Goal: Task Accomplishment & Management: Use online tool/utility

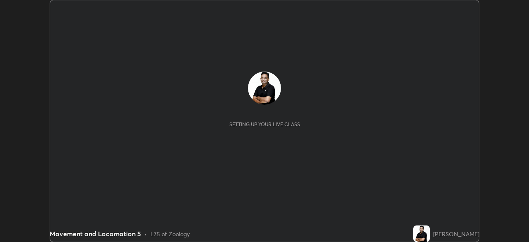
scroll to position [242, 528]
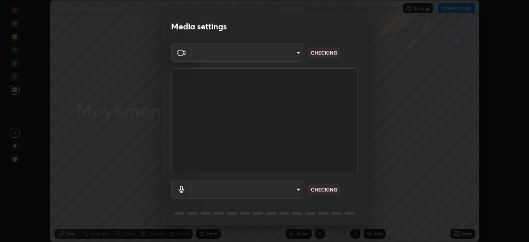
type input "7756d0bd8bc0017cc94789a9a07c49678ac1ef503c39391d0f6dd355ef569251"
click at [297, 188] on body "Erase all Movement and Locomotion 5 Recording WAS SCHEDULED TO START AT 9:25 AM…" at bounding box center [264, 121] width 529 height 242
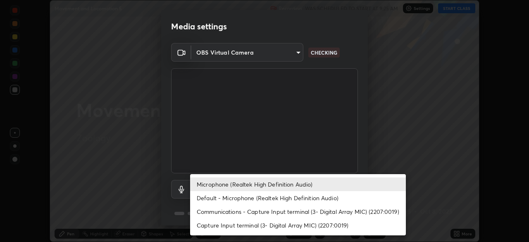
click at [290, 212] on li "Communications - Capture Input terminal (3- Digital Array MIC) (2207:0019)" at bounding box center [298, 211] width 216 height 14
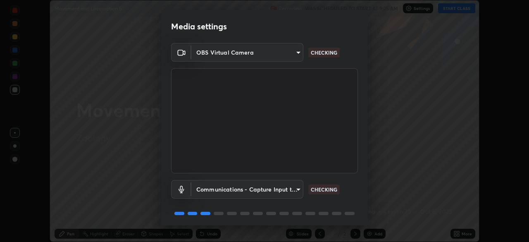
click at [290, 190] on body "Erase all Movement and Locomotion 5 Recording WAS SCHEDULED TO START AT 9:25 AM…" at bounding box center [264, 121] width 529 height 242
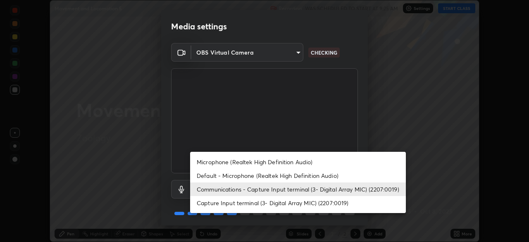
click at [287, 161] on li "Microphone (Realtek High Definition Audio)" at bounding box center [298, 162] width 216 height 14
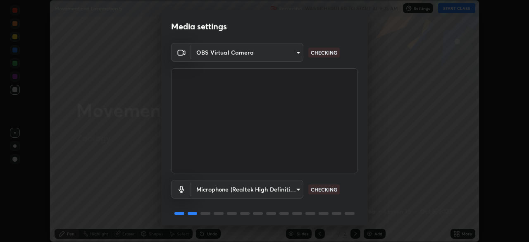
click at [291, 183] on body "Erase all Movement and Locomotion 5 Recording WAS SCHEDULED TO START AT 9:25 AM…" at bounding box center [264, 121] width 529 height 242
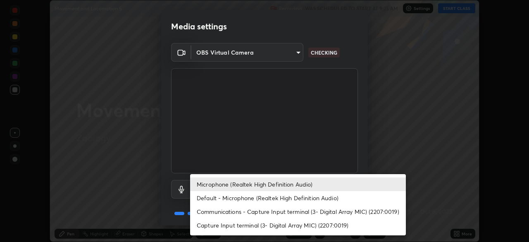
click at [284, 192] on li "Default - Microphone (Realtek High Definition Audio)" at bounding box center [298, 198] width 216 height 14
type input "default"
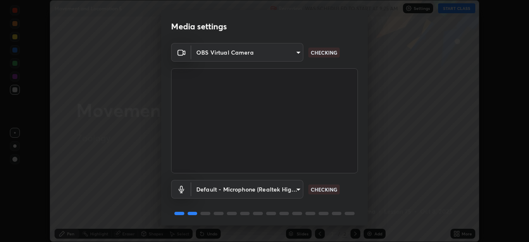
scroll to position [29, 0]
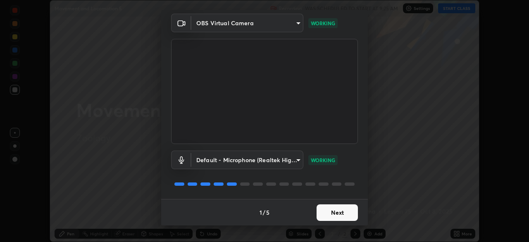
click at [347, 212] on button "Next" at bounding box center [336, 212] width 41 height 17
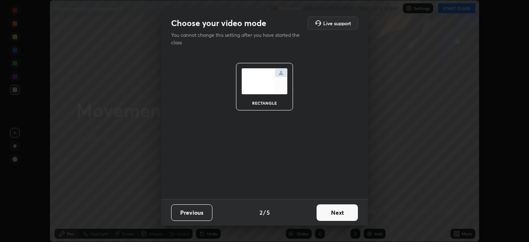
scroll to position [0, 0]
click at [349, 214] on button "Next" at bounding box center [336, 212] width 41 height 17
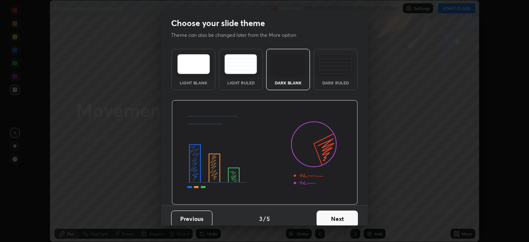
click at [352, 215] on button "Next" at bounding box center [336, 218] width 41 height 17
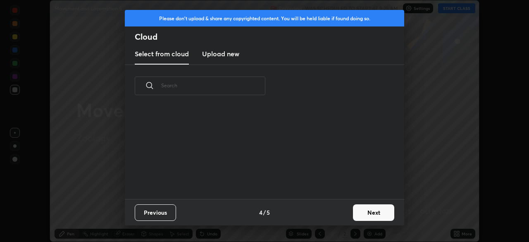
click at [369, 212] on button "Next" at bounding box center [373, 212] width 41 height 17
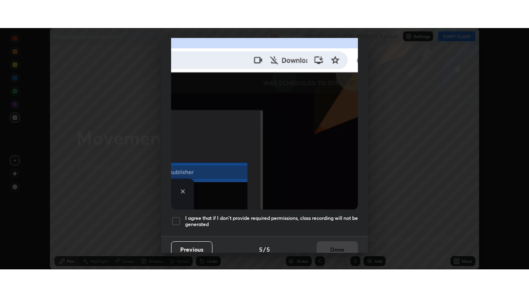
scroll to position [198, 0]
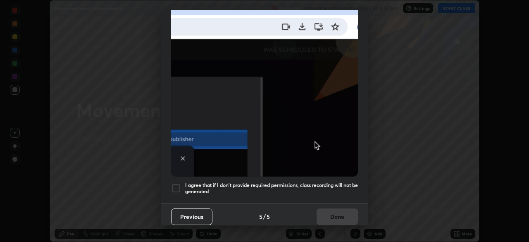
click at [176, 183] on div at bounding box center [176, 188] width 10 height 10
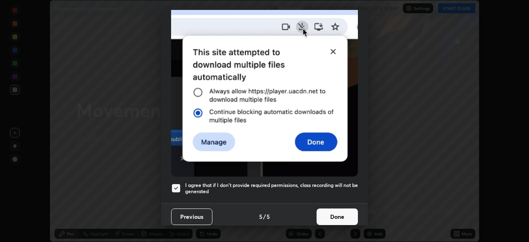
click at [345, 211] on button "Done" at bounding box center [336, 216] width 41 height 17
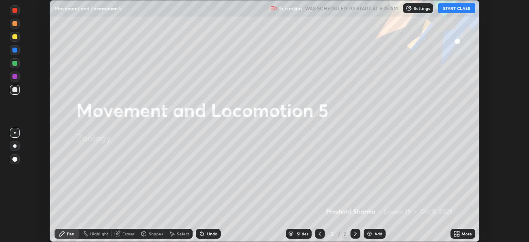
click at [461, 233] on div "More" at bounding box center [462, 233] width 25 height 10
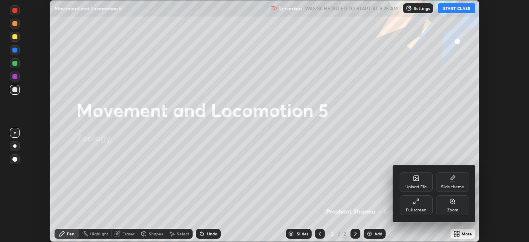
click at [459, 182] on div "Slide theme" at bounding box center [452, 182] width 33 height 20
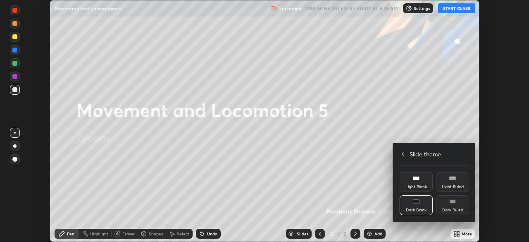
click at [422, 204] on div "Dark Blank" at bounding box center [415, 205] width 33 height 20
click at [418, 154] on h4 "Slide theme" at bounding box center [424, 154] width 31 height 9
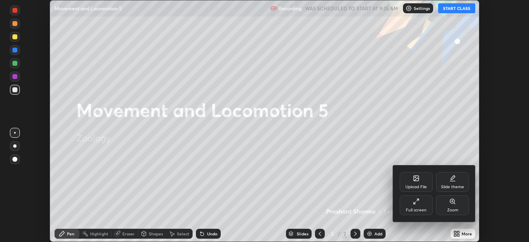
click at [417, 207] on div "Full screen" at bounding box center [415, 205] width 33 height 20
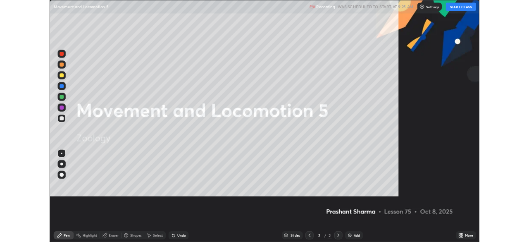
scroll to position [297, 529]
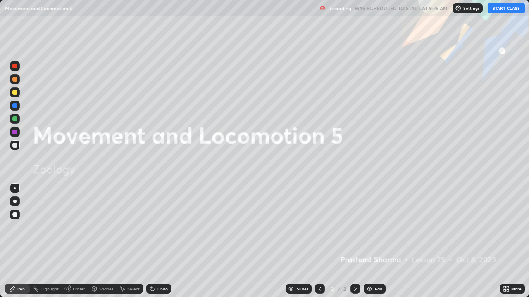
click at [378, 241] on div "Add" at bounding box center [378, 289] width 8 height 4
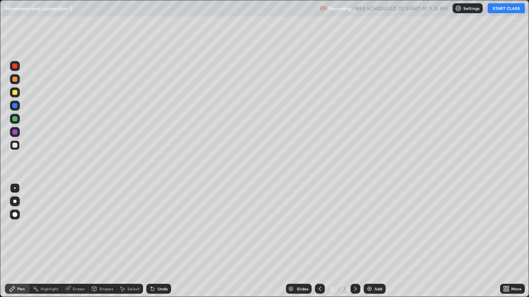
click at [502, 8] on button "START CLASS" at bounding box center [505, 8] width 37 height 10
click at [16, 95] on div at bounding box center [15, 93] width 10 height 10
click at [16, 145] on div at bounding box center [14, 145] width 5 height 5
click at [378, 241] on div "Add" at bounding box center [378, 289] width 8 height 4
click at [77, 241] on div "Eraser" at bounding box center [75, 289] width 26 height 10
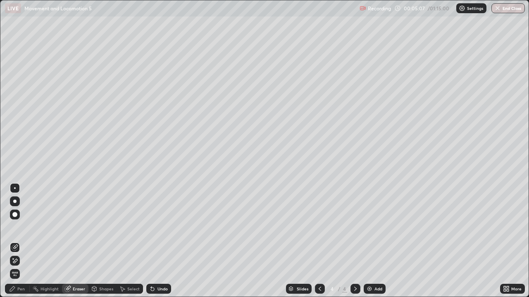
click at [22, 241] on div "Pen" at bounding box center [20, 289] width 7 height 4
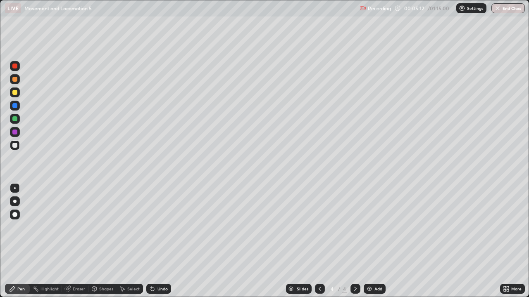
click at [75, 241] on div "Eraser" at bounding box center [75, 289] width 26 height 10
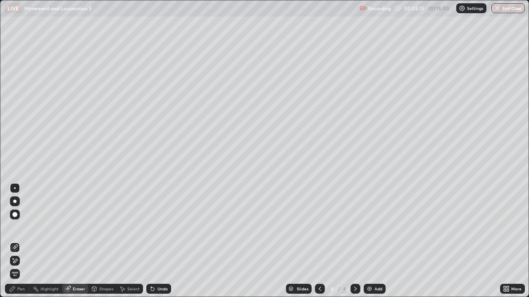
click at [22, 241] on div "Pen" at bounding box center [20, 289] width 7 height 4
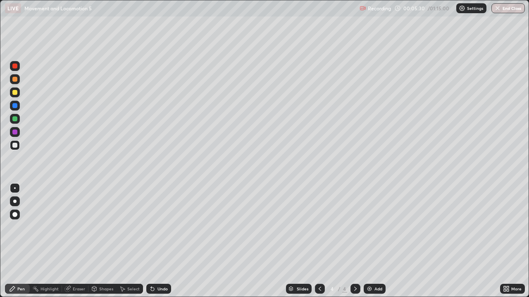
click at [15, 94] on div at bounding box center [14, 92] width 5 height 5
click at [15, 91] on div at bounding box center [14, 92] width 5 height 5
click at [15, 95] on div at bounding box center [14, 92] width 5 height 5
click at [15, 82] on div at bounding box center [15, 79] width 10 height 10
click at [161, 241] on div "Undo" at bounding box center [162, 289] width 10 height 4
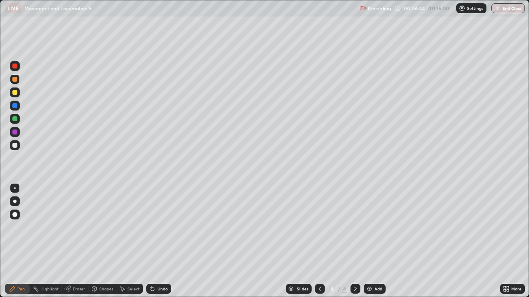
click at [17, 147] on div at bounding box center [14, 145] width 5 height 5
click at [165, 241] on div "Undo" at bounding box center [162, 289] width 10 height 4
click at [15, 92] on div at bounding box center [14, 92] width 5 height 5
click at [375, 241] on div "Add" at bounding box center [375, 289] width 22 height 10
click at [16, 146] on div at bounding box center [14, 145] width 5 height 5
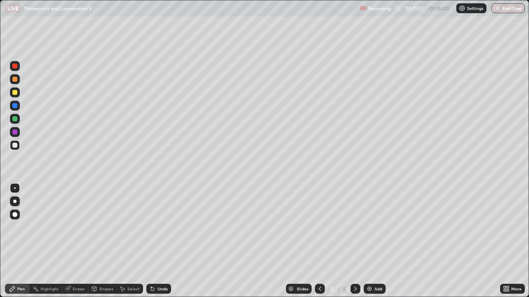
click at [159, 241] on div "Undo" at bounding box center [162, 289] width 10 height 4
click at [76, 241] on div "Eraser" at bounding box center [79, 289] width 12 height 4
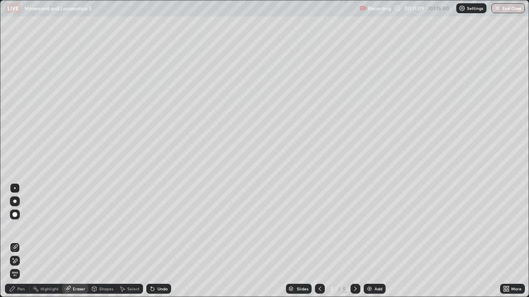
click at [19, 241] on div "Pen" at bounding box center [20, 289] width 7 height 4
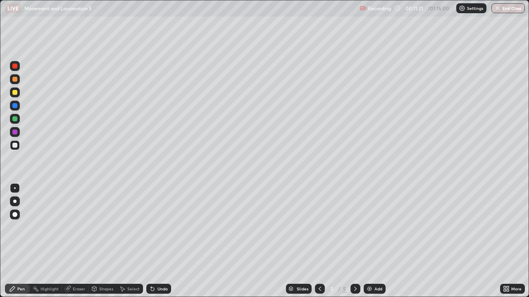
click at [130, 241] on div "Select" at bounding box center [133, 289] width 12 height 4
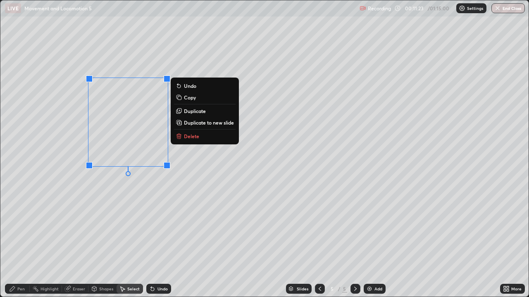
click at [139, 187] on div "0 ° Undo Copy Duplicate Duplicate to new slide Delete" at bounding box center [264, 148] width 528 height 297
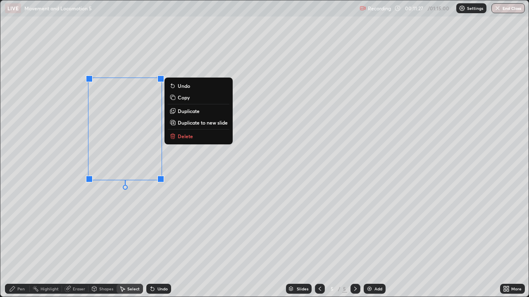
click at [133, 204] on div "0 ° Undo Copy Duplicate Duplicate to new slide Delete" at bounding box center [264, 148] width 528 height 297
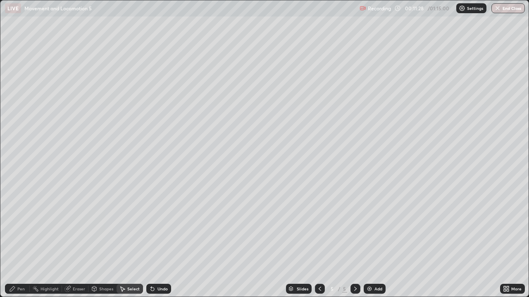
click at [12, 241] on div "Pen" at bounding box center [17, 289] width 25 height 10
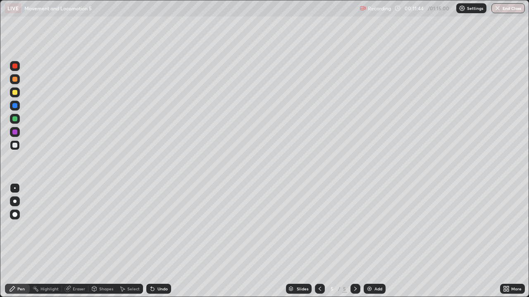
click at [135, 241] on div "Select" at bounding box center [133, 289] width 12 height 4
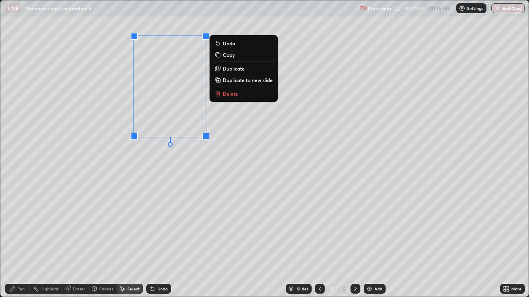
click at [143, 159] on div "0 ° Undo Copy Duplicate Duplicate to new slide Delete" at bounding box center [264, 148] width 528 height 297
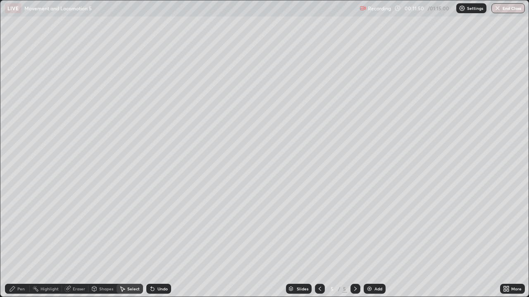
click at [22, 241] on div "Pen" at bounding box center [20, 289] width 7 height 4
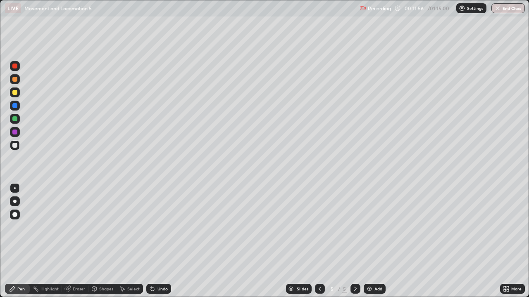
click at [14, 145] on div at bounding box center [14, 145] width 5 height 5
click at [16, 90] on div at bounding box center [14, 92] width 5 height 5
click at [164, 241] on div "Undo" at bounding box center [157, 289] width 28 height 17
click at [13, 120] on div at bounding box center [14, 118] width 5 height 5
click at [157, 241] on div "Undo" at bounding box center [162, 289] width 10 height 4
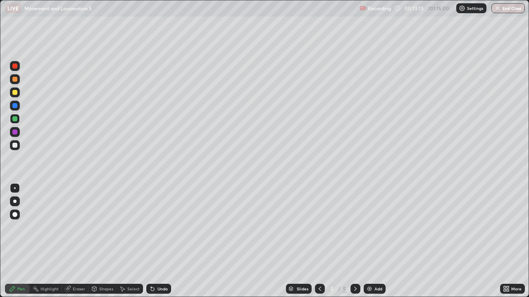
click at [157, 241] on div "Undo" at bounding box center [162, 289] width 10 height 4
click at [160, 241] on div "Undo" at bounding box center [162, 289] width 10 height 4
click at [162, 241] on div "Undo" at bounding box center [158, 289] width 25 height 10
click at [164, 241] on div "Undo" at bounding box center [158, 289] width 25 height 10
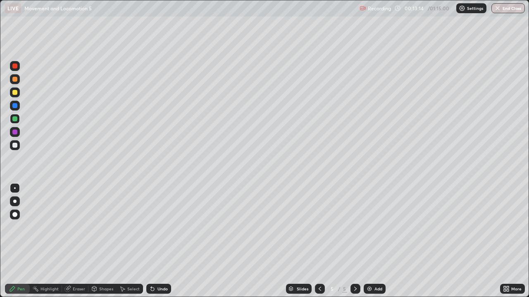
click at [163, 241] on div "Undo" at bounding box center [158, 289] width 25 height 10
click at [160, 241] on div "Undo" at bounding box center [158, 289] width 25 height 10
click at [19, 146] on div at bounding box center [15, 145] width 10 height 10
click at [159, 241] on div "Undo" at bounding box center [158, 289] width 25 height 10
click at [157, 241] on div "Undo" at bounding box center [162, 289] width 10 height 4
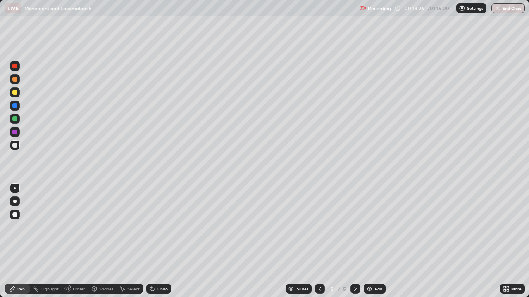
click at [158, 241] on div "Undo" at bounding box center [162, 289] width 10 height 4
click at [154, 241] on div "Undo" at bounding box center [158, 289] width 25 height 10
click at [151, 241] on icon at bounding box center [151, 287] width 1 height 1
click at [15, 119] on div at bounding box center [14, 118] width 5 height 5
click at [16, 146] on div at bounding box center [14, 145] width 5 height 5
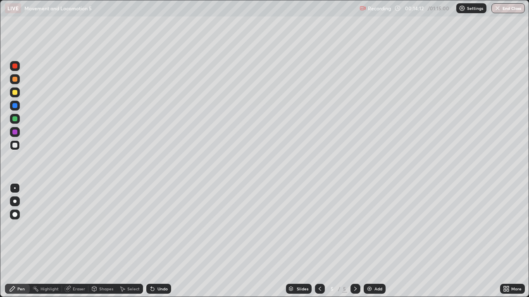
click at [376, 241] on div "Add" at bounding box center [378, 289] width 8 height 4
click at [16, 145] on div at bounding box center [14, 145] width 5 height 5
click at [319, 241] on icon at bounding box center [319, 289] width 7 height 7
click at [133, 241] on div "Select" at bounding box center [129, 289] width 26 height 17
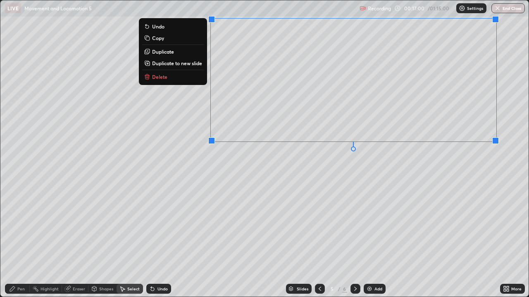
click at [170, 169] on div "0 ° Undo Copy Duplicate Duplicate to new slide Delete" at bounding box center [264, 148] width 528 height 297
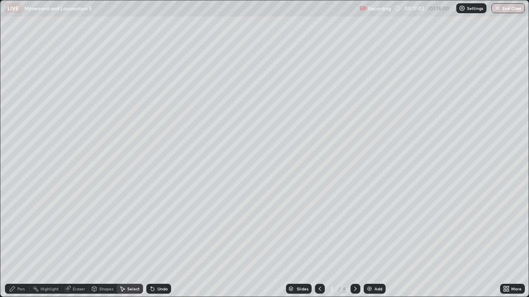
click at [25, 241] on div "Pen" at bounding box center [17, 289] width 25 height 10
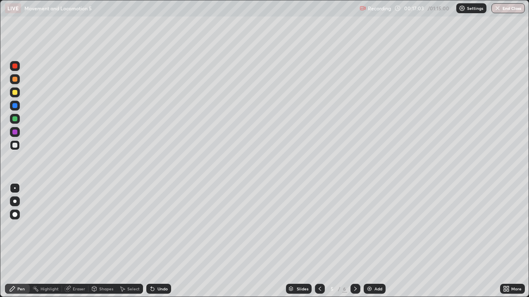
click at [17, 146] on div at bounding box center [14, 145] width 5 height 5
click at [131, 241] on div "Select" at bounding box center [129, 289] width 26 height 10
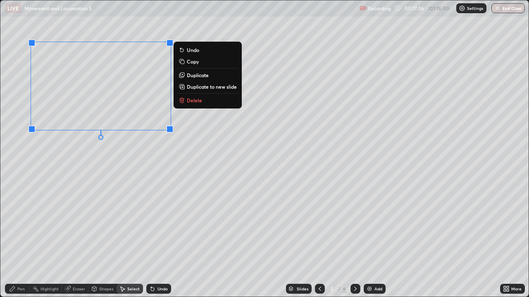
click at [86, 184] on div "0 ° Undo Copy Duplicate Duplicate to new slide Delete" at bounding box center [264, 148] width 528 height 297
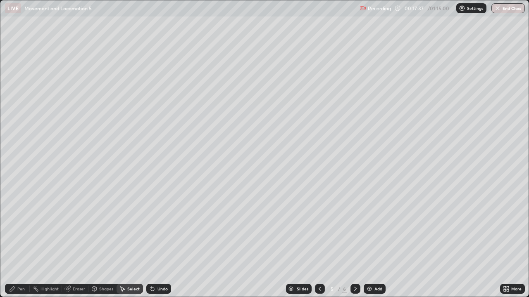
click at [20, 241] on div "Pen" at bounding box center [20, 289] width 7 height 4
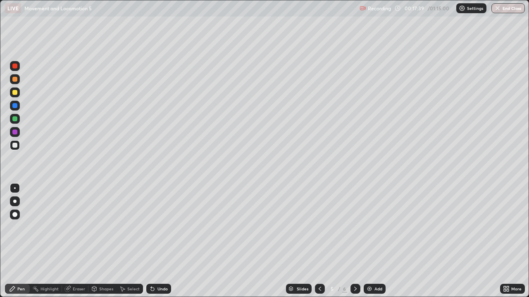
click at [15, 118] on div at bounding box center [14, 118] width 5 height 5
click at [14, 145] on div at bounding box center [14, 145] width 5 height 5
click at [320, 241] on icon at bounding box center [319, 289] width 7 height 7
click at [316, 241] on icon at bounding box center [319, 289] width 7 height 7
click at [16, 80] on div at bounding box center [14, 79] width 5 height 5
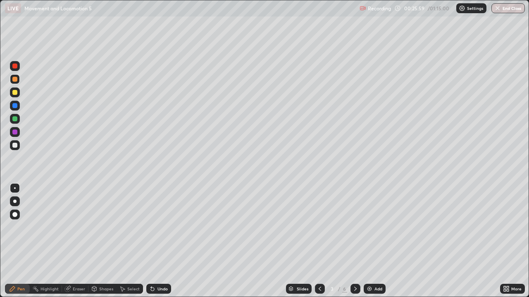
click at [14, 145] on div at bounding box center [14, 145] width 5 height 5
click at [353, 241] on icon at bounding box center [355, 289] width 7 height 7
click at [352, 241] on icon at bounding box center [355, 289] width 7 height 7
click at [375, 241] on div "Add" at bounding box center [378, 289] width 8 height 4
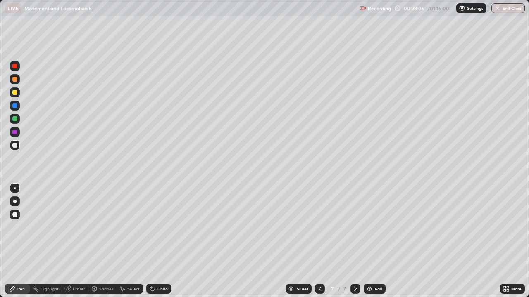
click at [17, 146] on div at bounding box center [14, 145] width 5 height 5
click at [162, 241] on div "Undo" at bounding box center [158, 289] width 25 height 10
click at [161, 241] on div "Undo" at bounding box center [158, 289] width 25 height 10
click at [160, 241] on div "Undo" at bounding box center [158, 289] width 25 height 10
click at [160, 241] on div "Undo" at bounding box center [157, 289] width 28 height 17
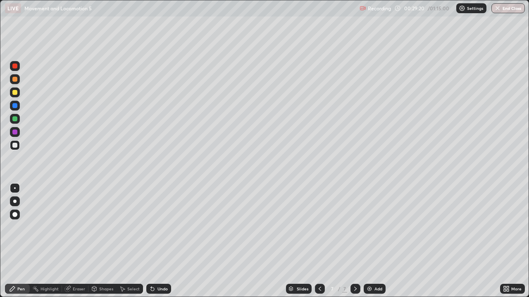
click at [162, 241] on div "Undo" at bounding box center [158, 289] width 25 height 10
click at [163, 241] on div "Undo" at bounding box center [157, 289] width 28 height 17
click at [12, 91] on div at bounding box center [14, 92] width 5 height 5
click at [76, 241] on div "Eraser" at bounding box center [75, 289] width 26 height 10
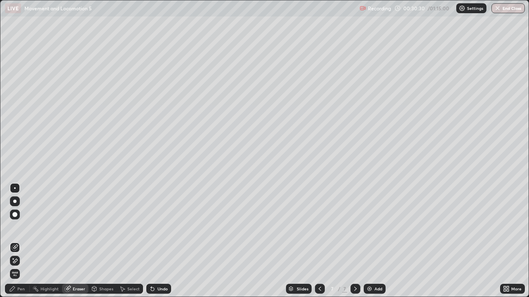
click at [21, 241] on div "Pen" at bounding box center [17, 289] width 25 height 10
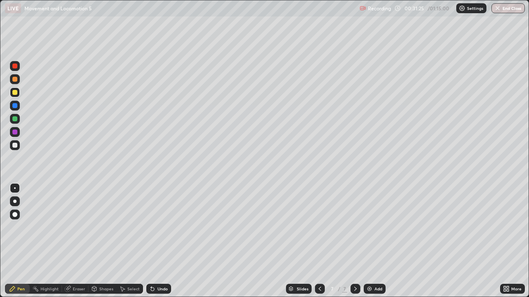
click at [164, 241] on div "Undo" at bounding box center [162, 289] width 10 height 4
click at [79, 241] on div "Eraser" at bounding box center [79, 289] width 12 height 4
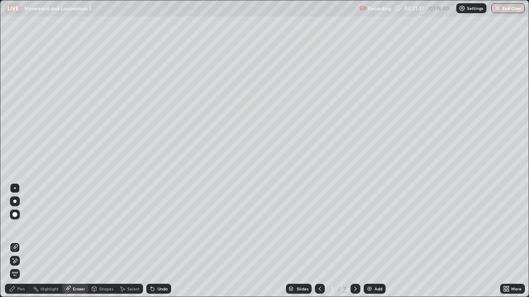
click at [24, 241] on div "Pen" at bounding box center [20, 289] width 7 height 4
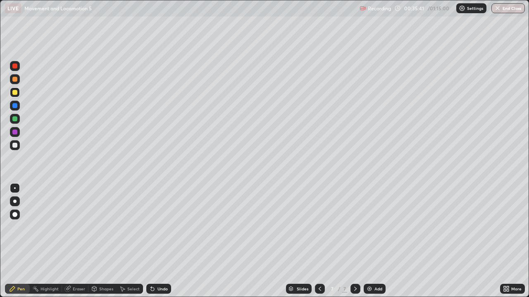
click at [513, 241] on div "More" at bounding box center [516, 289] width 10 height 4
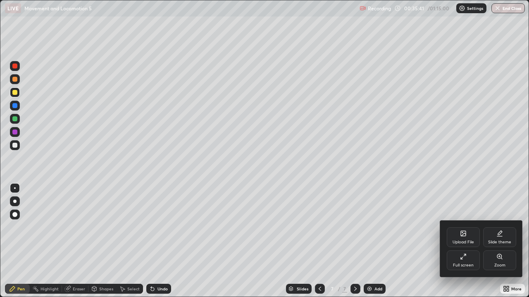
click at [468, 241] on div "Full screen" at bounding box center [463, 261] width 33 height 20
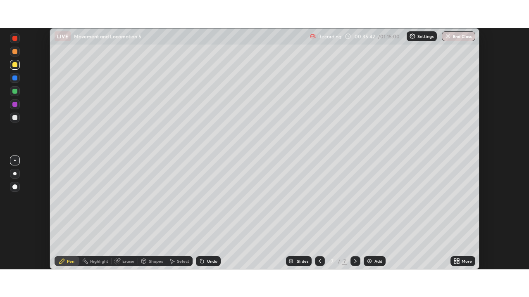
scroll to position [41068, 40780]
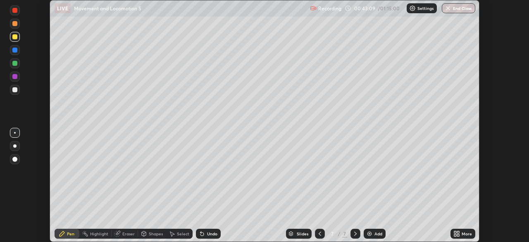
click at [373, 230] on div "Add" at bounding box center [375, 233] width 22 height 10
click at [458, 232] on icon at bounding box center [458, 232] width 2 height 2
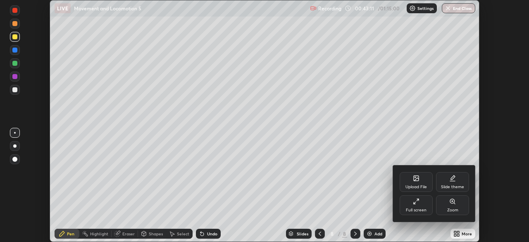
click at [421, 200] on div "Full screen" at bounding box center [415, 205] width 33 height 20
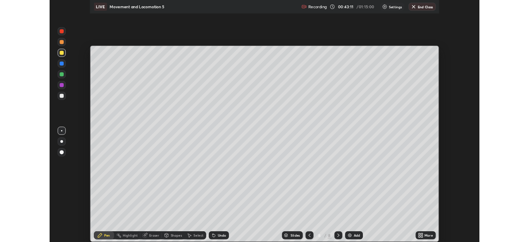
scroll to position [297, 529]
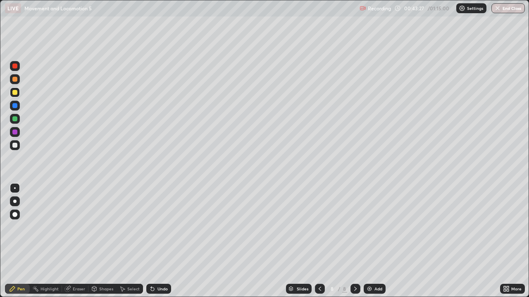
click at [14, 144] on div at bounding box center [14, 145] width 5 height 5
click at [14, 143] on div at bounding box center [14, 145] width 5 height 5
click at [160, 241] on div "Undo" at bounding box center [162, 289] width 10 height 4
click at [161, 241] on div "Undo" at bounding box center [158, 289] width 25 height 10
click at [162, 241] on div "Undo" at bounding box center [157, 289] width 28 height 17
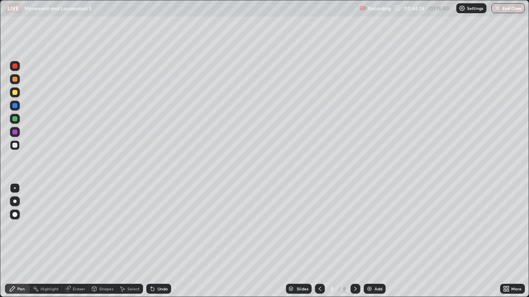
click at [162, 241] on div "Undo" at bounding box center [158, 289] width 25 height 10
click at [163, 241] on div "Undo" at bounding box center [158, 289] width 25 height 10
click at [164, 241] on div "Undo" at bounding box center [157, 289] width 28 height 17
click at [163, 241] on div "Undo" at bounding box center [158, 289] width 25 height 10
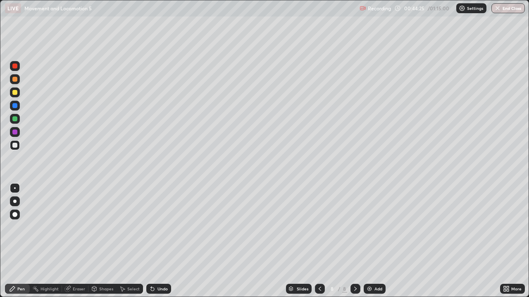
click at [161, 241] on div "Undo" at bounding box center [158, 289] width 25 height 10
click at [161, 241] on div "Undo" at bounding box center [157, 289] width 28 height 17
click at [163, 241] on div "Undo" at bounding box center [157, 289] width 28 height 17
click at [158, 241] on div "Undo" at bounding box center [157, 289] width 28 height 17
click at [160, 241] on div "Undo" at bounding box center [158, 289] width 25 height 10
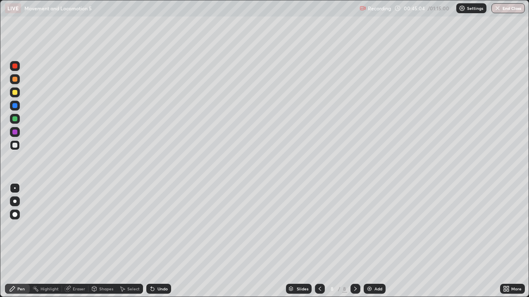
click at [162, 241] on div "Undo" at bounding box center [157, 289] width 28 height 17
click at [165, 241] on div "Undo" at bounding box center [157, 289] width 28 height 17
click at [162, 241] on div "Undo" at bounding box center [157, 289] width 28 height 17
click at [373, 241] on div "Add" at bounding box center [375, 289] width 22 height 10
click at [16, 145] on div at bounding box center [14, 145] width 5 height 5
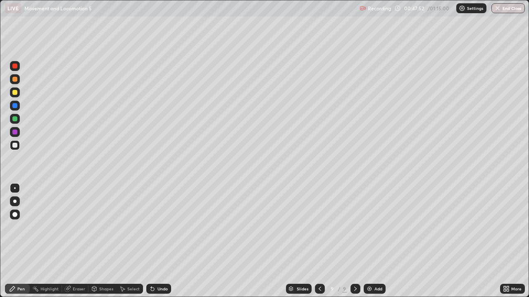
click at [16, 79] on div at bounding box center [14, 79] width 5 height 5
click at [158, 241] on div "Undo" at bounding box center [162, 289] width 10 height 4
click at [159, 241] on div "Undo" at bounding box center [158, 289] width 25 height 10
click at [158, 241] on div "Undo" at bounding box center [157, 289] width 28 height 17
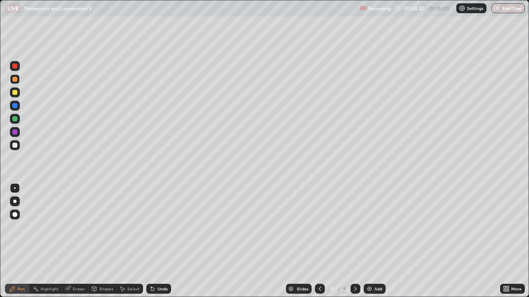
click at [159, 241] on div "Undo" at bounding box center [158, 289] width 25 height 10
click at [158, 241] on div "Undo" at bounding box center [157, 289] width 28 height 17
click at [157, 241] on div "Undo" at bounding box center [157, 289] width 28 height 17
click at [14, 144] on div at bounding box center [14, 145] width 5 height 5
click at [14, 118] on div at bounding box center [14, 118] width 5 height 5
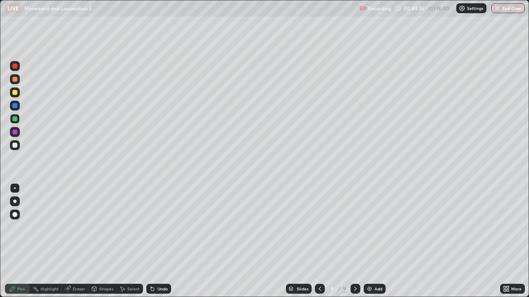
click at [160, 241] on div "Undo" at bounding box center [162, 289] width 10 height 4
click at [161, 241] on div "Undo" at bounding box center [162, 289] width 10 height 4
click at [162, 241] on div "Undo" at bounding box center [158, 289] width 25 height 10
click at [371, 241] on div "Add" at bounding box center [375, 289] width 22 height 10
click at [318, 241] on icon at bounding box center [319, 289] width 7 height 7
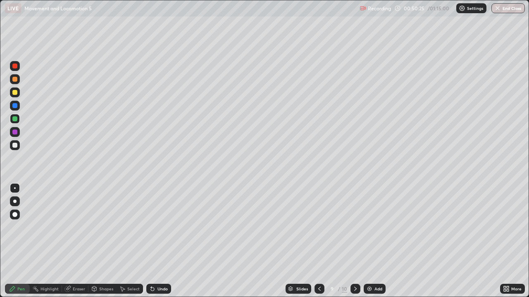
click at [132, 241] on div "Select" at bounding box center [133, 289] width 12 height 4
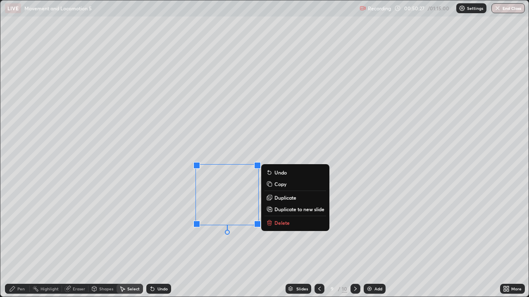
click at [280, 222] on p "Delete" at bounding box center [281, 223] width 15 height 7
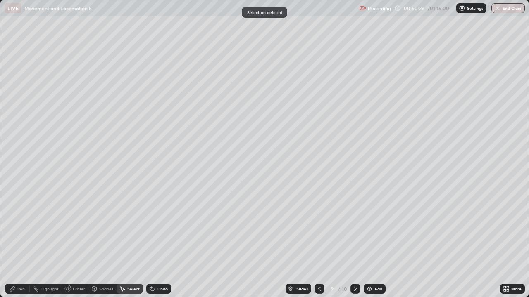
click at [20, 241] on div "Pen" at bounding box center [20, 289] width 7 height 4
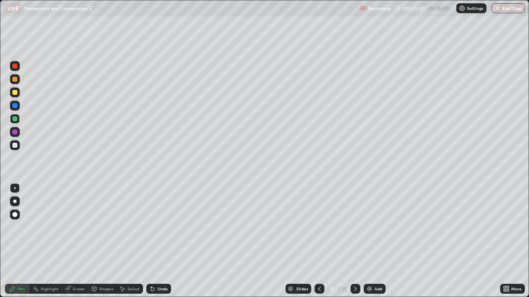
click at [14, 145] on div at bounding box center [14, 145] width 5 height 5
click at [319, 241] on icon at bounding box center [319, 289] width 2 height 4
click at [354, 241] on icon at bounding box center [355, 289] width 7 height 7
click at [507, 241] on icon at bounding box center [507, 288] width 2 height 2
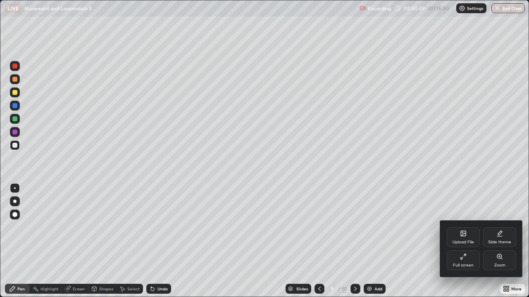
click at [471, 241] on div "Full screen" at bounding box center [463, 261] width 33 height 20
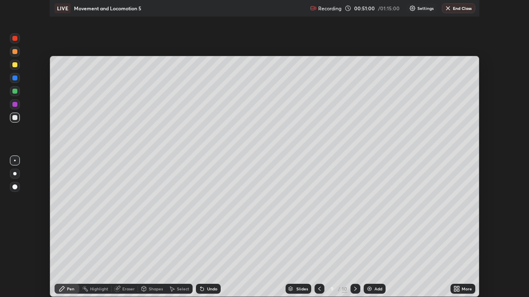
scroll to position [41068, 40780]
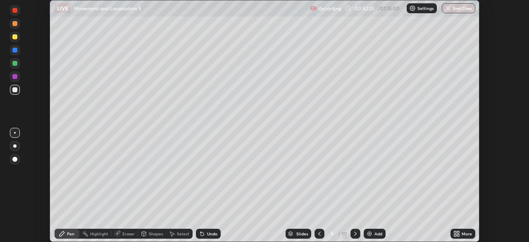
click at [454, 232] on icon at bounding box center [455, 232] width 2 height 2
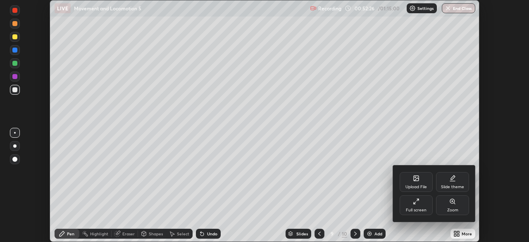
click at [419, 201] on div "Full screen" at bounding box center [415, 205] width 33 height 20
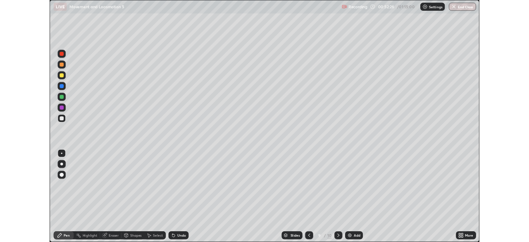
scroll to position [297, 529]
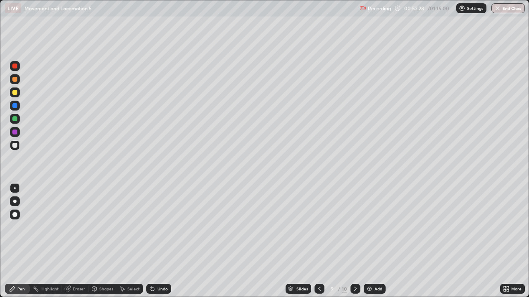
click at [130, 241] on div "Select" at bounding box center [133, 289] width 12 height 4
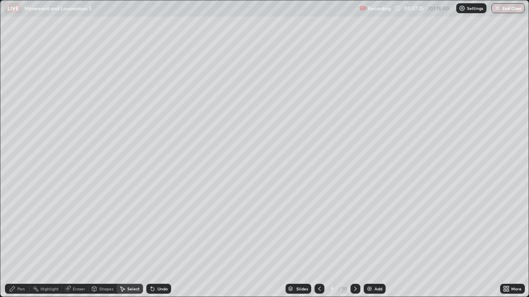
click at [355, 241] on icon at bounding box center [355, 289] width 7 height 7
click at [376, 241] on div "Add" at bounding box center [375, 289] width 22 height 10
click at [22, 241] on div "Pen" at bounding box center [20, 289] width 7 height 4
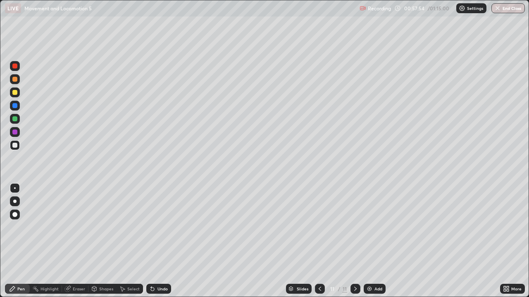
click at [78, 241] on div "Eraser" at bounding box center [79, 289] width 12 height 4
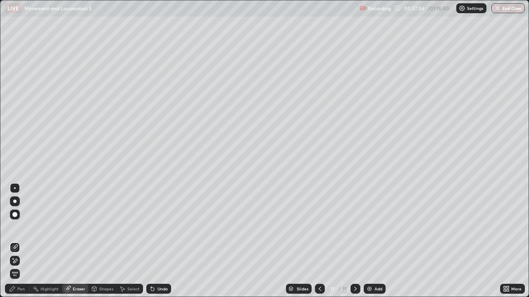
click at [19, 241] on div "Pen" at bounding box center [20, 289] width 7 height 4
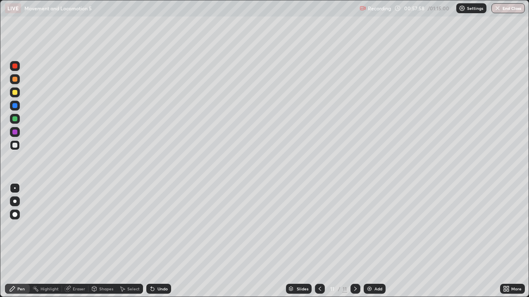
click at [16, 93] on div at bounding box center [14, 92] width 5 height 5
click at [81, 241] on div "Eraser" at bounding box center [79, 289] width 12 height 4
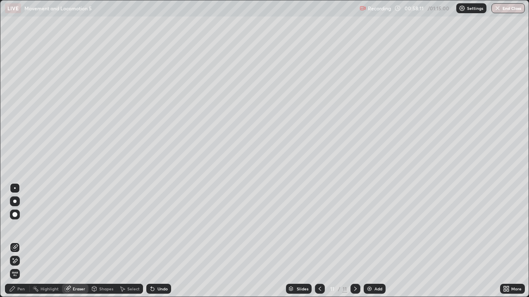
click at [23, 241] on div "Pen" at bounding box center [20, 289] width 7 height 4
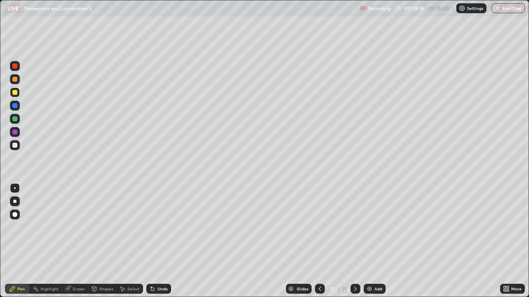
click at [506, 241] on icon at bounding box center [506, 289] width 7 height 7
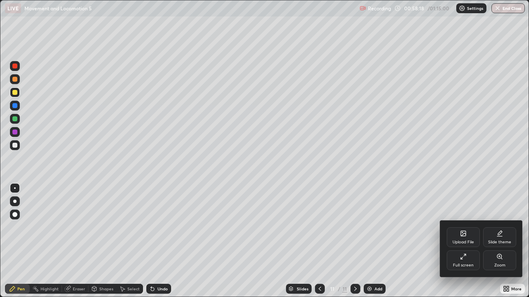
click at [466, 241] on div "Full screen" at bounding box center [463, 261] width 33 height 20
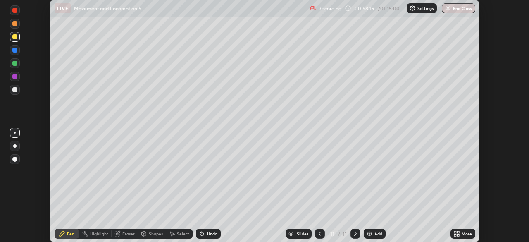
scroll to position [41068, 40780]
click at [15, 90] on div at bounding box center [14, 89] width 5 height 5
click at [375, 231] on div "Add" at bounding box center [378, 233] width 8 height 4
click at [15, 132] on div at bounding box center [15, 133] width 10 height 10
click at [18, 41] on div at bounding box center [15, 36] width 10 height 13
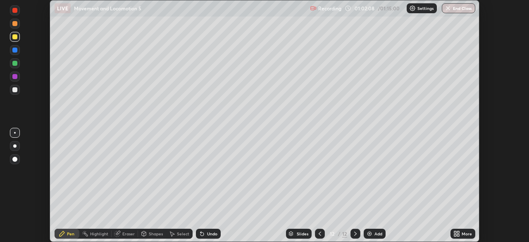
click at [212, 231] on div "Undo" at bounding box center [212, 233] width 10 height 4
click at [213, 232] on div "Undo" at bounding box center [212, 233] width 10 height 4
click at [214, 233] on div "Undo" at bounding box center [212, 233] width 10 height 4
click at [212, 230] on div "Undo" at bounding box center [208, 233] width 25 height 10
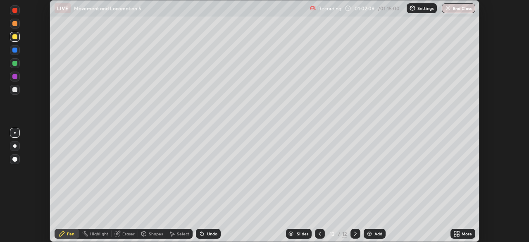
click at [214, 231] on div "Undo" at bounding box center [212, 233] width 10 height 4
click at [214, 233] on div "Undo" at bounding box center [212, 233] width 10 height 4
click at [124, 237] on div "Eraser" at bounding box center [125, 233] width 26 height 10
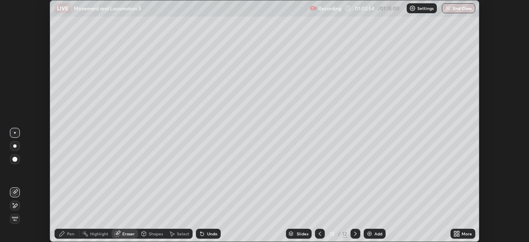
click at [67, 234] on div "Pen" at bounding box center [70, 233] width 7 height 4
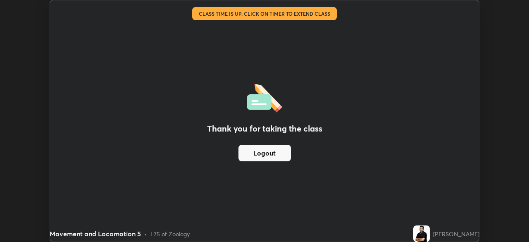
click at [438, 111] on div "Thank you for taking the class Logout" at bounding box center [264, 120] width 429 height 241
